Goal: Communication & Community: Answer question/provide support

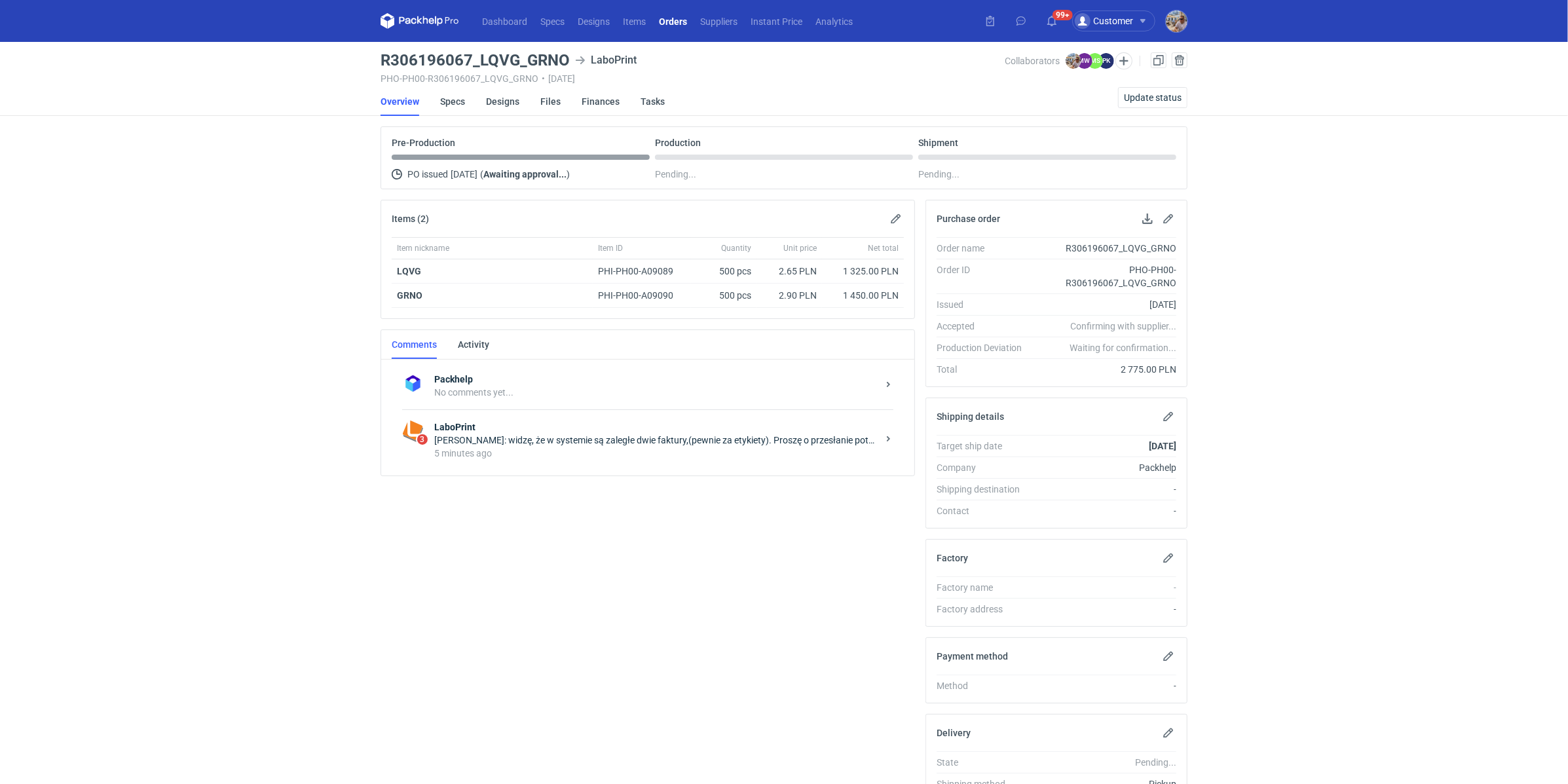
click at [530, 441] on div "[PERSON_NAME]: widzę, że w systemie są zaległe dwie faktury,(pewnie za etykiety…" at bounding box center [655, 439] width 444 height 13
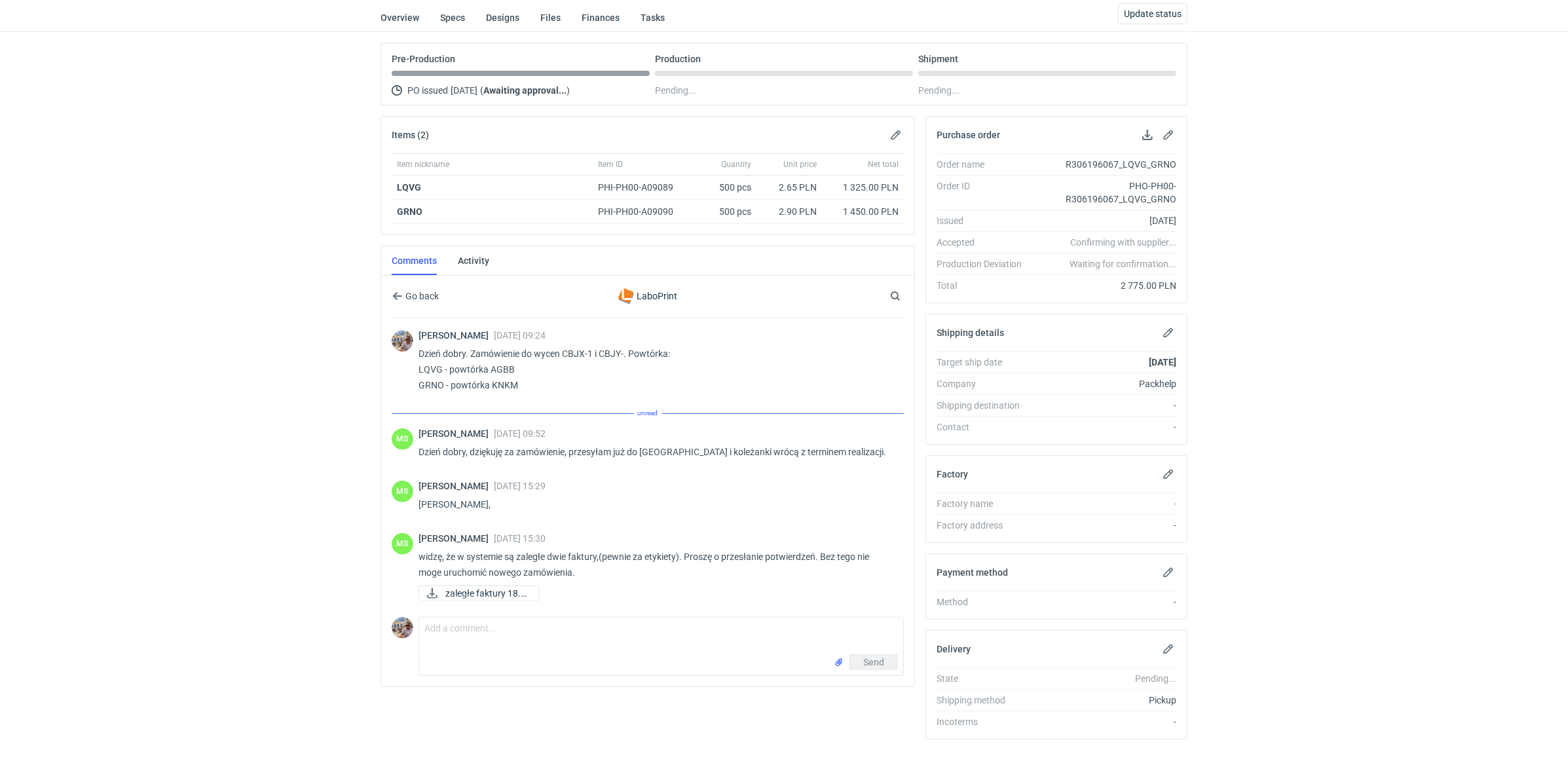
scroll to position [83, 0]
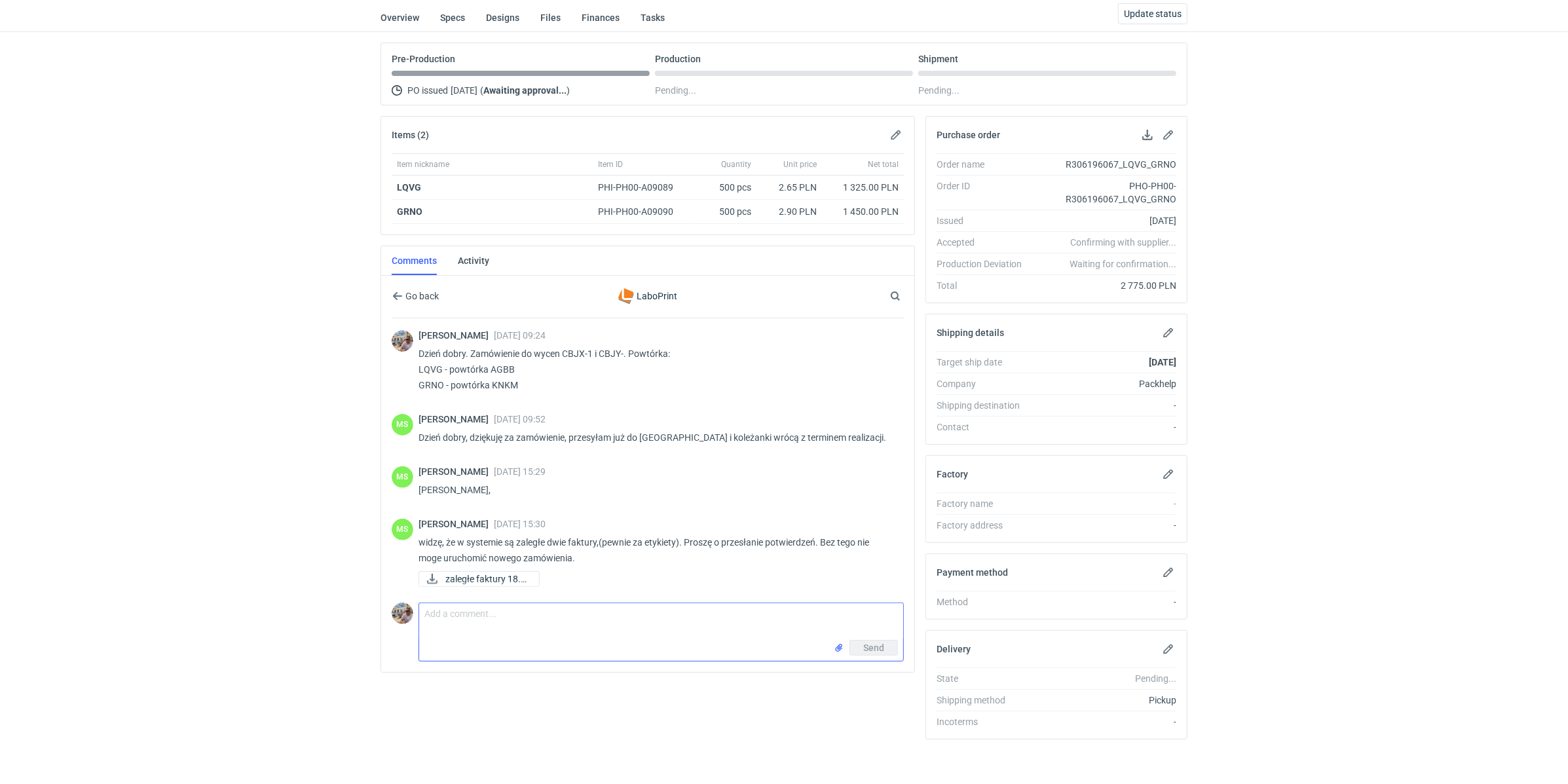
click at [511, 619] on textarea "Comment message" at bounding box center [661, 621] width 484 height 37
click at [499, 572] on span "zaległe faktury 18.0..." at bounding box center [487, 579] width 83 height 14
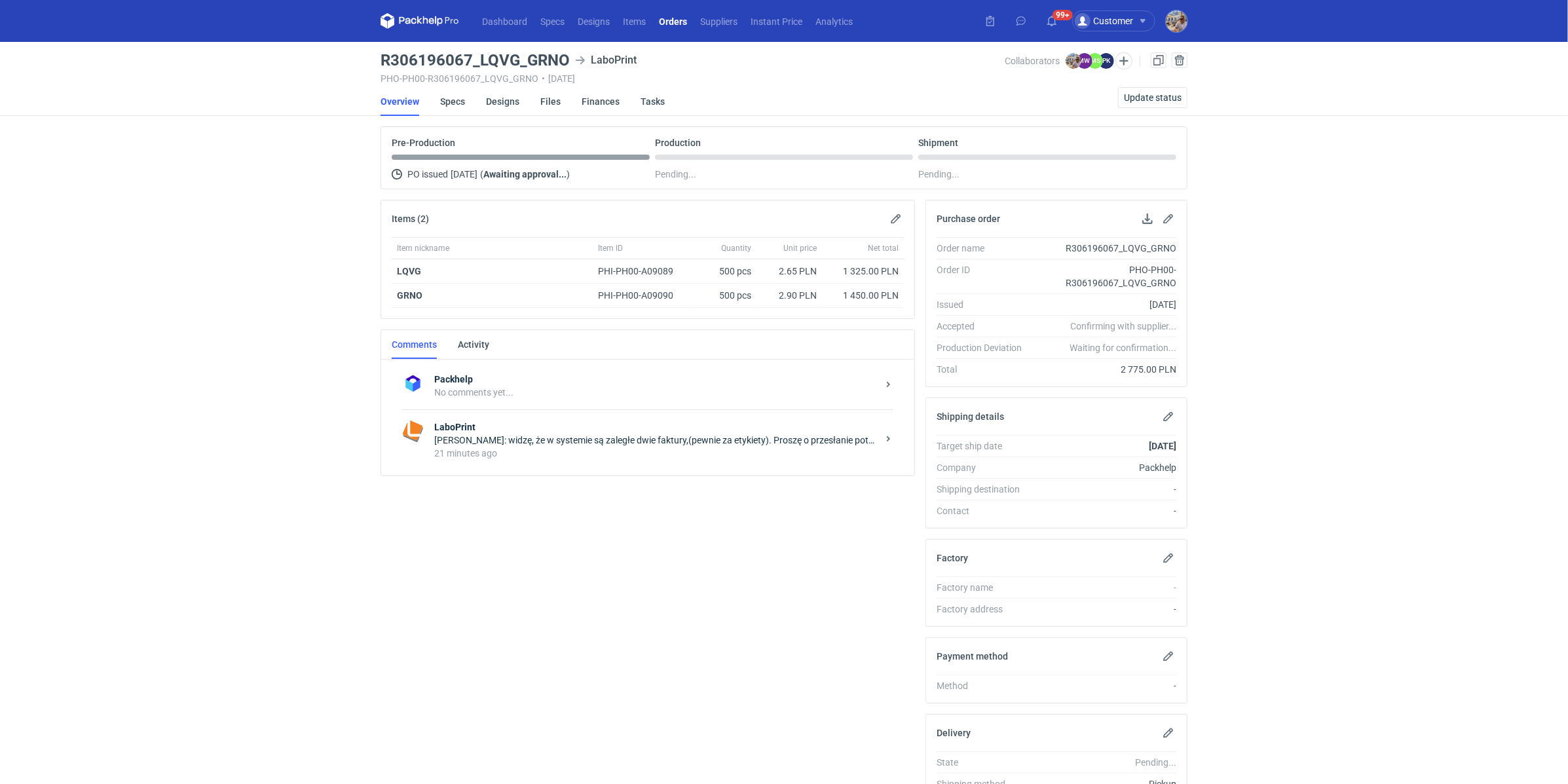
click at [499, 455] on div "21 minutes ago" at bounding box center [655, 453] width 444 height 13
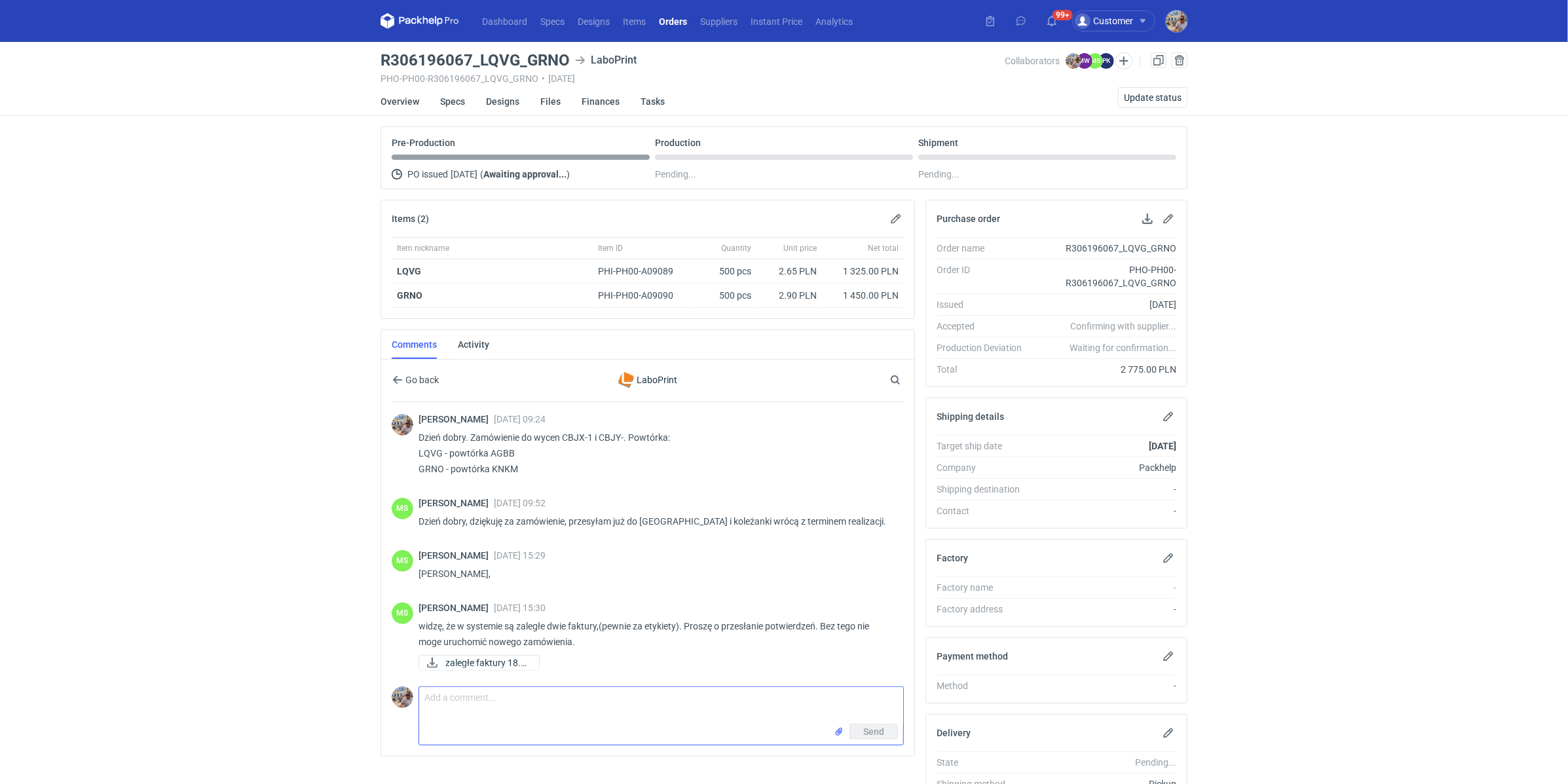
click at [466, 705] on textarea "Comment message" at bounding box center [661, 705] width 484 height 37
type textarea "P"
type textarea "Pani Magdaleno potwierdzenia"
click at [837, 729] on input "file" at bounding box center [839, 731] width 10 height 14
click at [877, 752] on button "Send" at bounding box center [873, 759] width 49 height 15
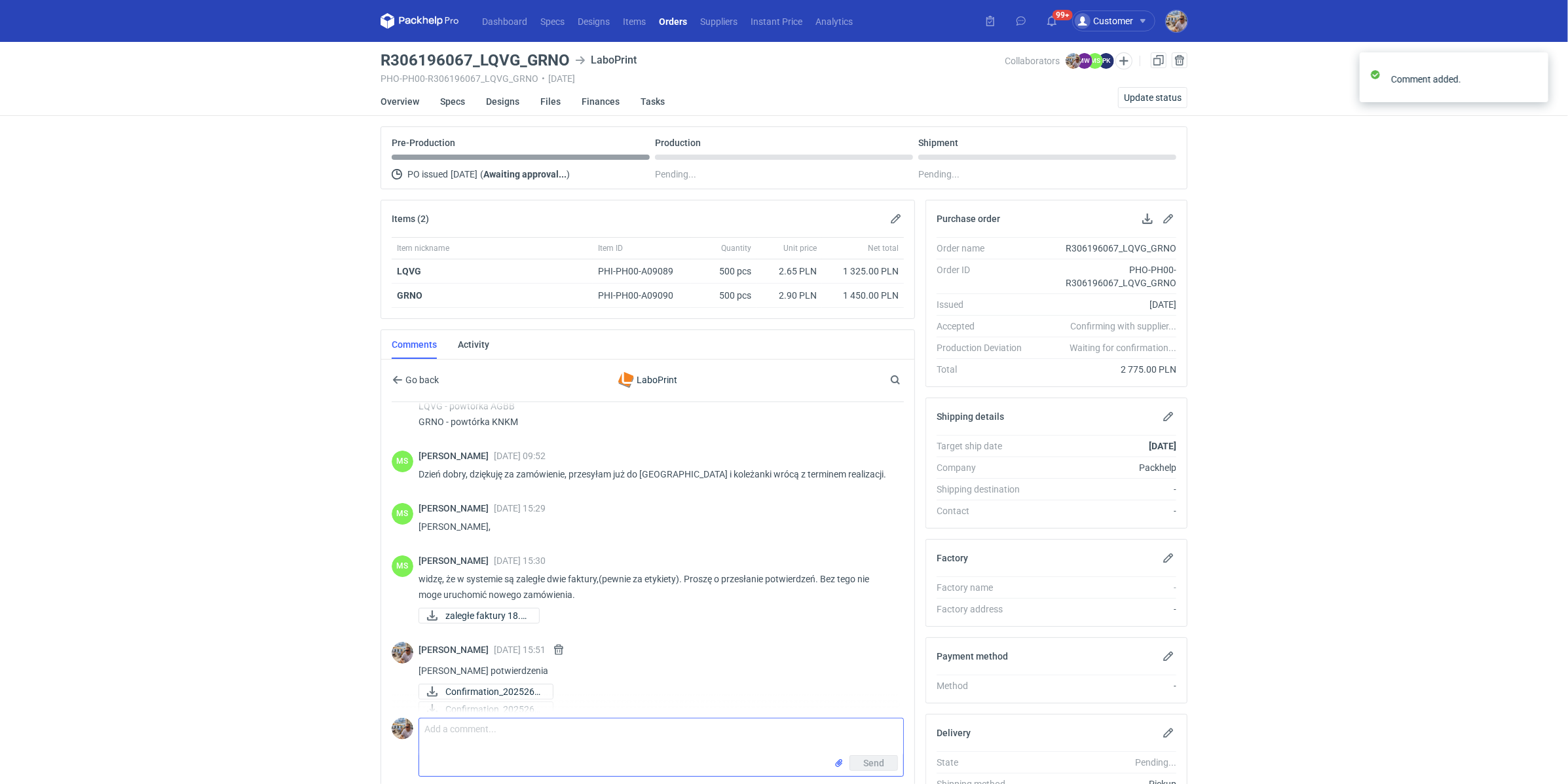
scroll to position [61, 0]
